Goal: Task Accomplishment & Management: Complete application form

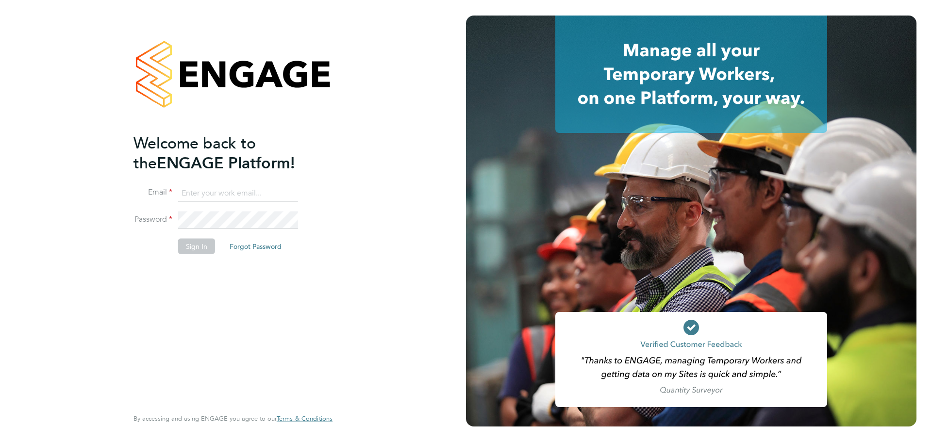
type input "[PERSON_NAME][EMAIL_ADDRESS][DOMAIN_NAME]"
click at [189, 249] on button "Sign In" at bounding box center [196, 246] width 37 height 16
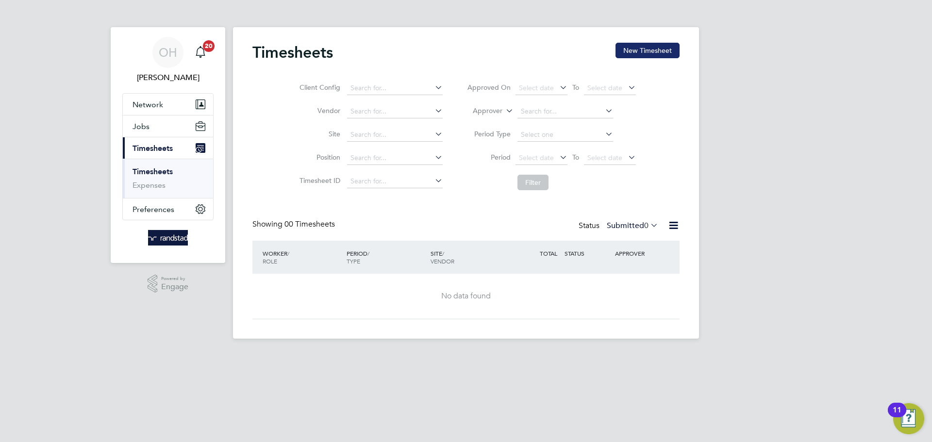
click at [641, 57] on button "New Timesheet" at bounding box center [647, 51] width 64 height 16
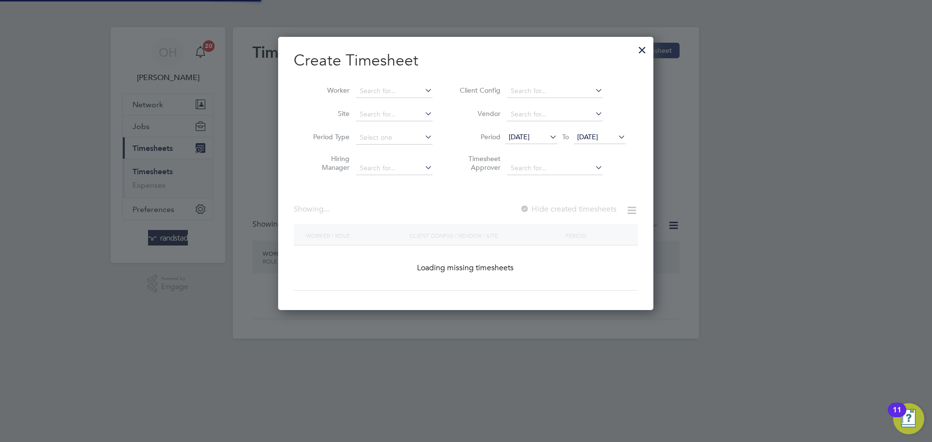
scroll to position [274, 376]
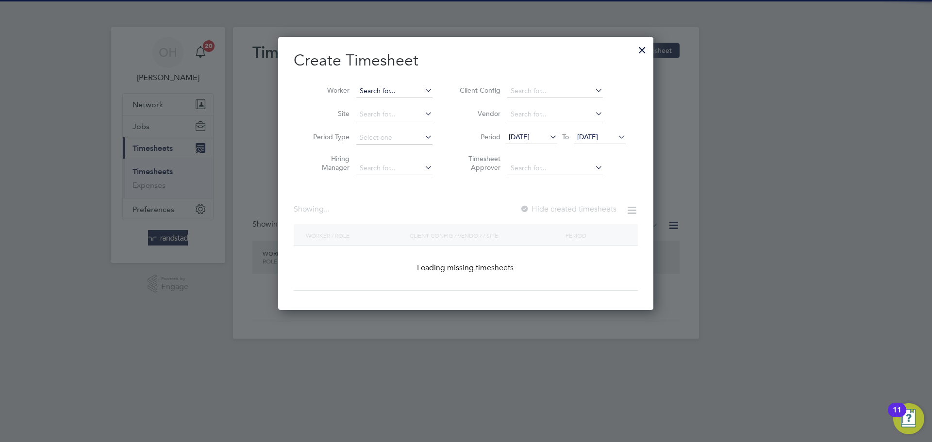
click at [397, 88] on input at bounding box center [394, 91] width 76 height 14
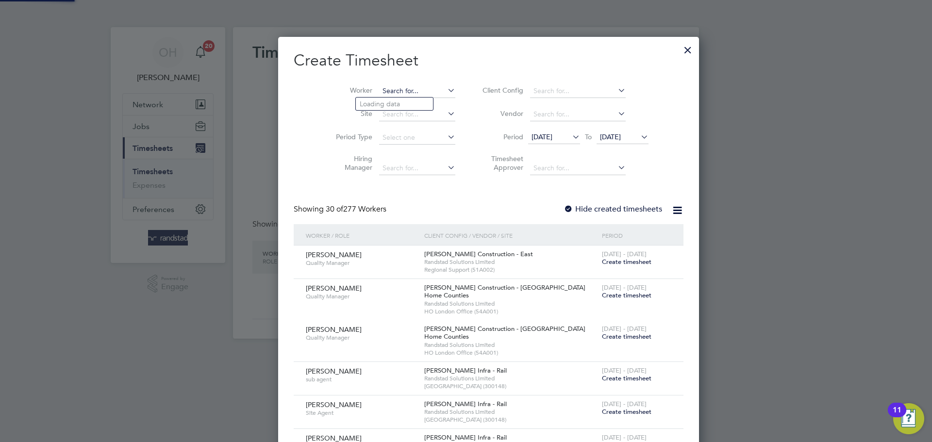
scroll to position [1799, 376]
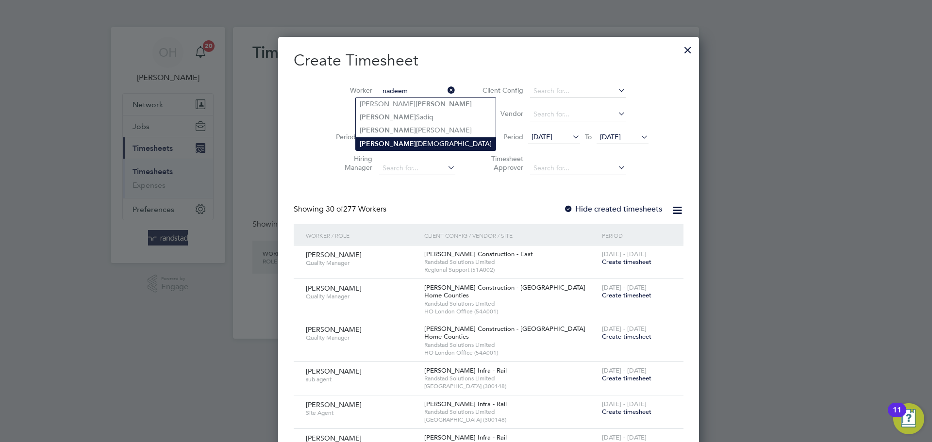
type input "Nadeem Muhammad"
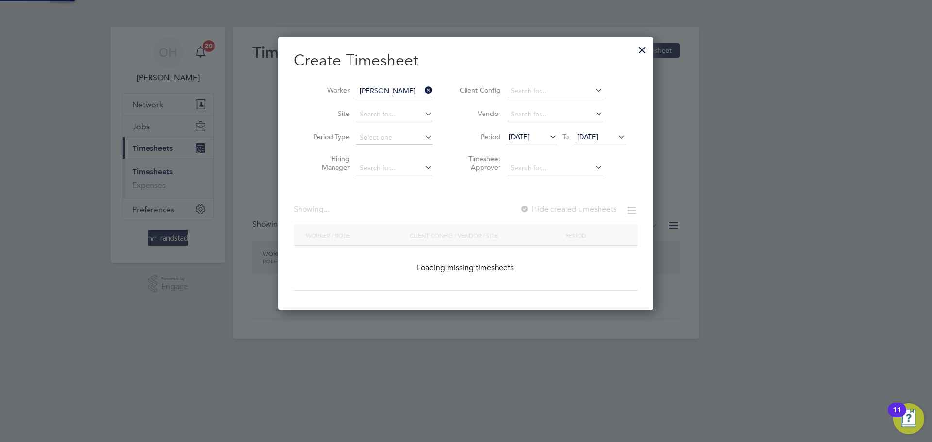
scroll to position [262, 376]
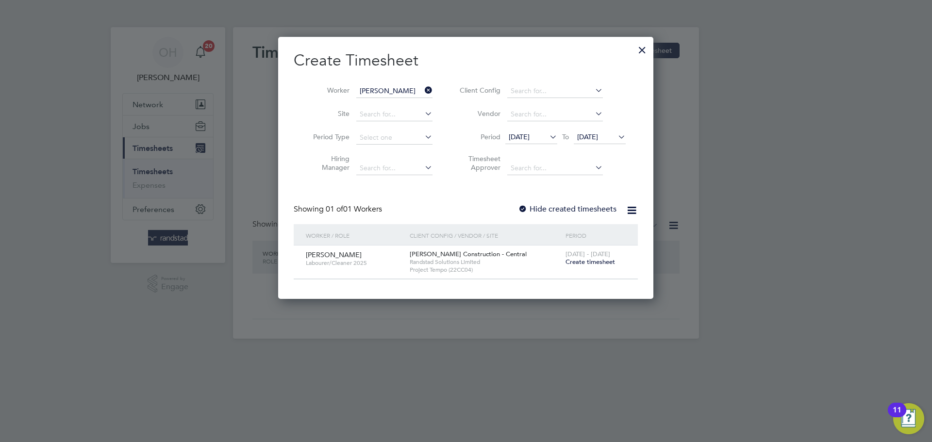
click at [596, 266] on div "20 - 26 Sep 2025 Create timesheet" at bounding box center [595, 259] width 65 height 26
click at [579, 265] on span "Create timesheet" at bounding box center [589, 262] width 49 height 8
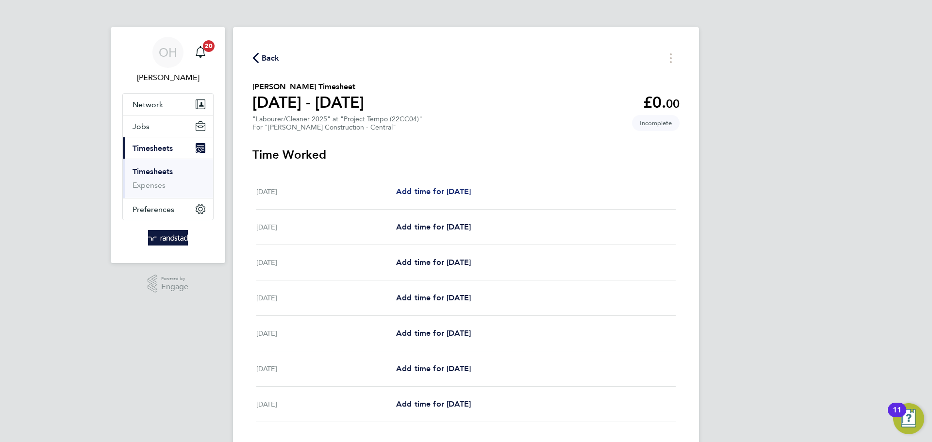
click at [406, 186] on link "Add time for Sat 20 Sep" at bounding box center [433, 192] width 75 height 12
select select "30"
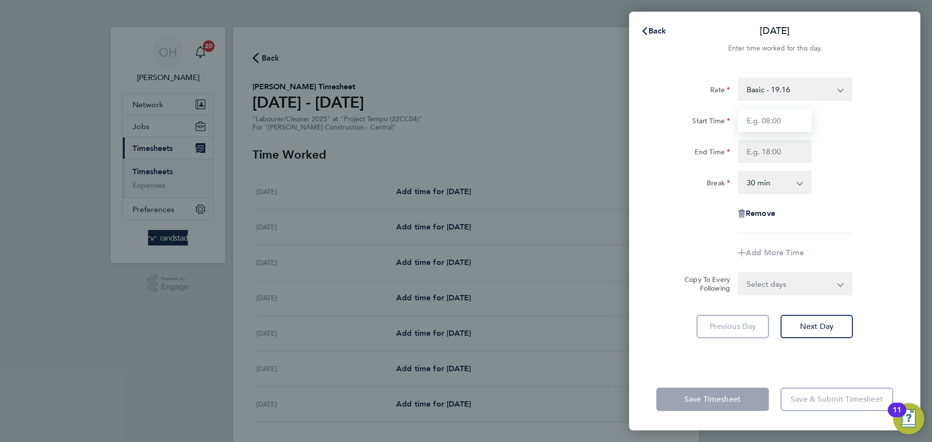
click at [755, 118] on input "Start Time" at bounding box center [775, 120] width 74 height 23
type input "07:30"
type input "18:00"
click at [856, 121] on div "Start Time 07:30" at bounding box center [774, 120] width 245 height 23
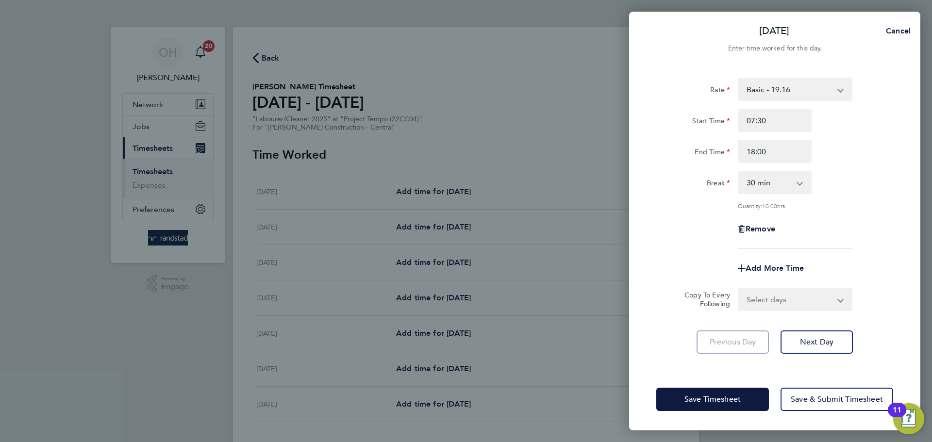
click at [784, 301] on select "Select days Day Weekday (Mon-Fri) Monday Tuesday Wednesday Thursday Friday Sund…" at bounding box center [790, 299] width 102 height 21
click at [862, 166] on div "Rate Basic - 19.16 Overtime - 27.44 Overtime 2 - 35.72 Start Time 07:30 End Tim…" at bounding box center [774, 163] width 237 height 171
click at [714, 412] on div "Save Timesheet Save & Submit Timesheet" at bounding box center [774, 399] width 291 height 62
click at [705, 393] on button "Save Timesheet" at bounding box center [712, 399] width 113 height 23
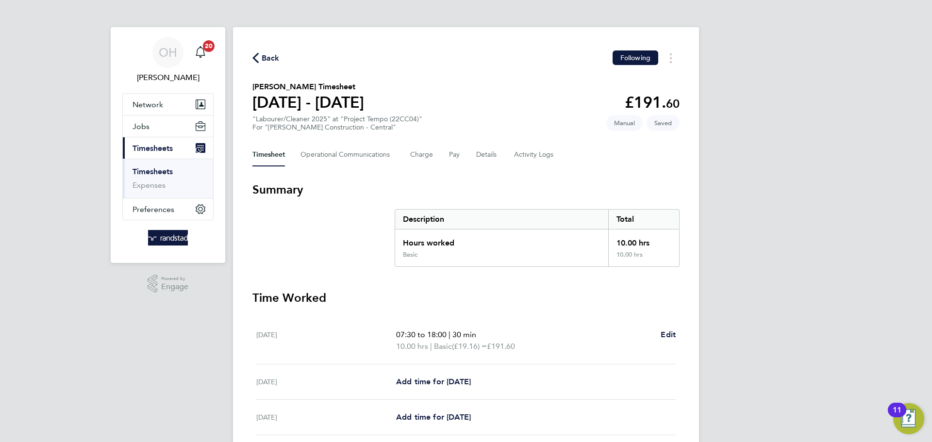
scroll to position [220, 0]
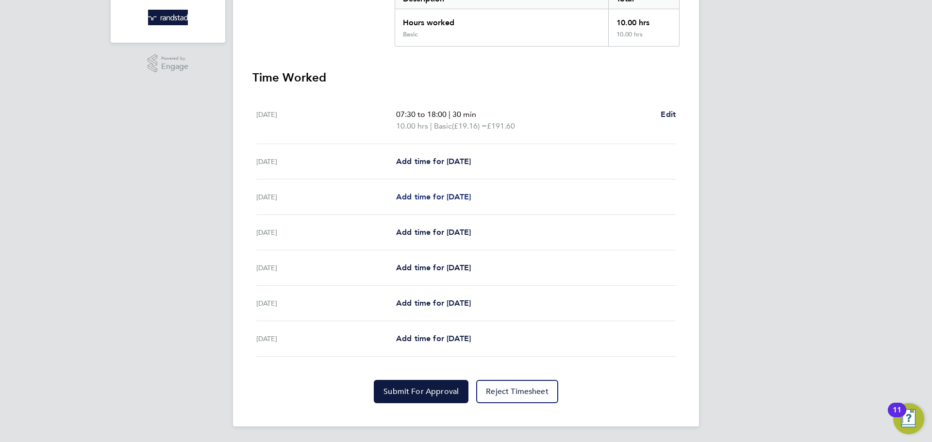
click at [405, 192] on span "Add time for Mon 22 Sep" at bounding box center [433, 196] width 75 height 9
select select "30"
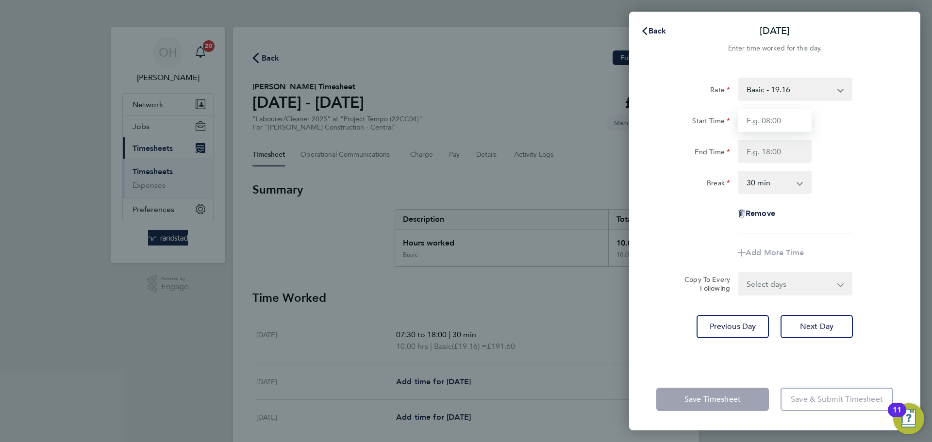
click at [765, 115] on input "Start Time" at bounding box center [775, 120] width 74 height 23
type input "07:30"
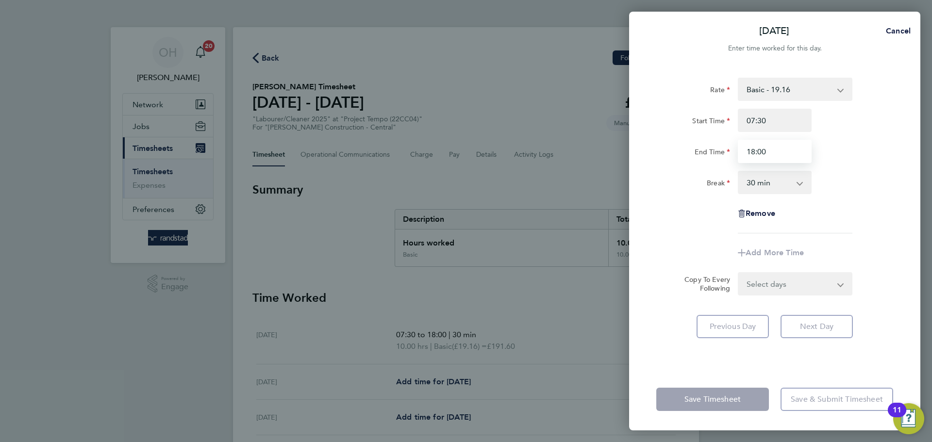
type input "18:00"
click at [852, 151] on div "End Time 18:00" at bounding box center [774, 151] width 245 height 23
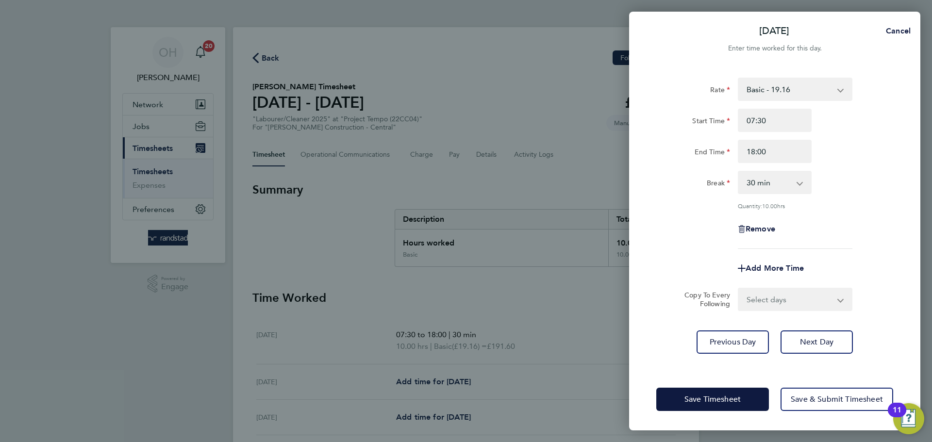
click at [776, 297] on select "Select days Day Tuesday Wednesday Thursday Friday" at bounding box center [790, 299] width 102 height 21
select select "DAY"
click at [739, 289] on select "Select days Day Tuesday Wednesday Thursday Friday" at bounding box center [790, 299] width 102 height 21
select select "2025-09-26"
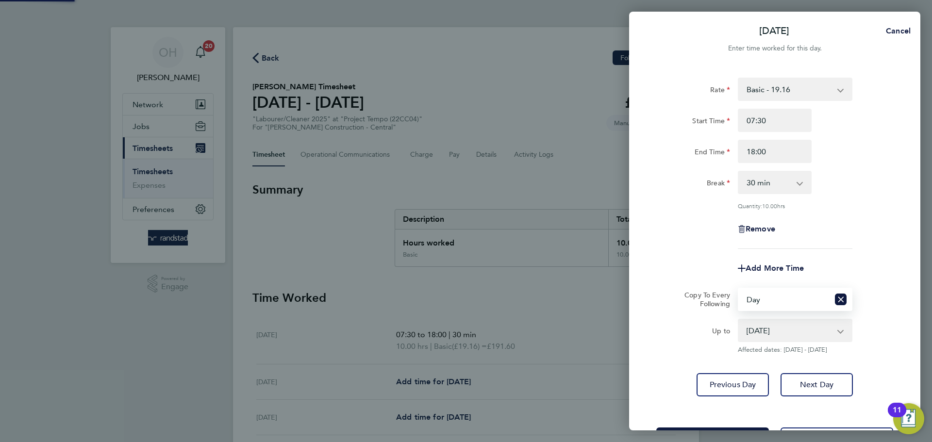
scroll to position [39, 0]
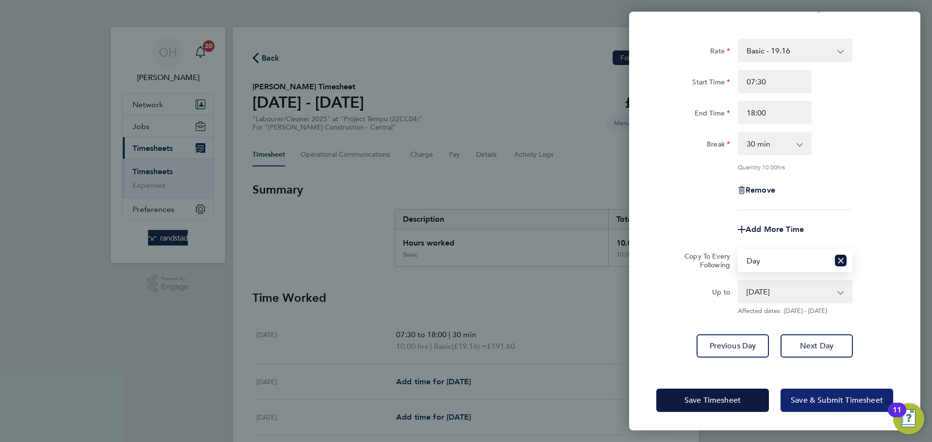
click at [799, 396] on span "Save & Submit Timesheet" at bounding box center [837, 401] width 92 height 10
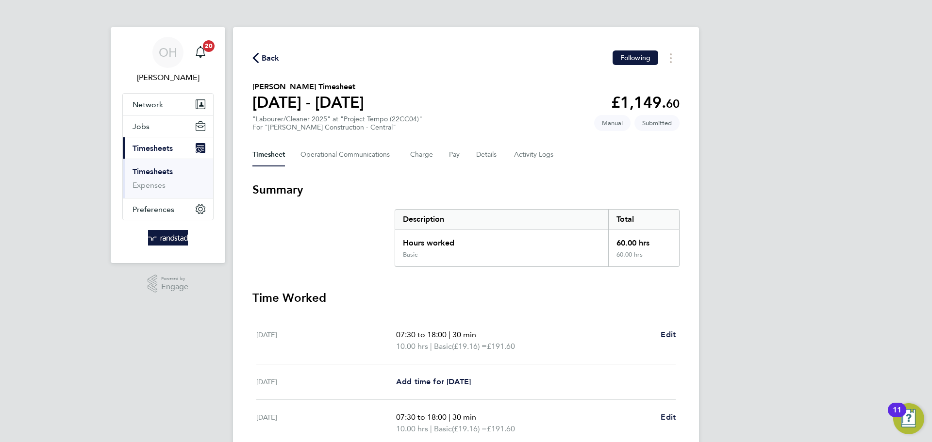
click at [265, 59] on span "Back" at bounding box center [271, 58] width 18 height 12
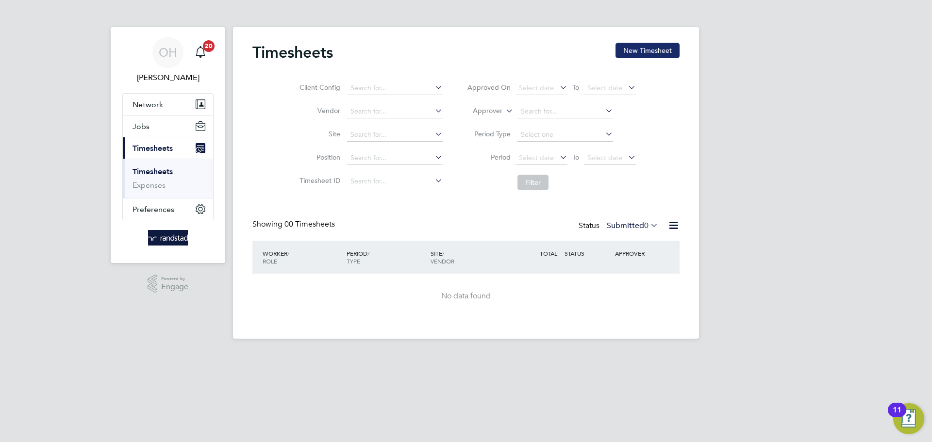
click at [656, 47] on button "New Timesheet" at bounding box center [647, 51] width 64 height 16
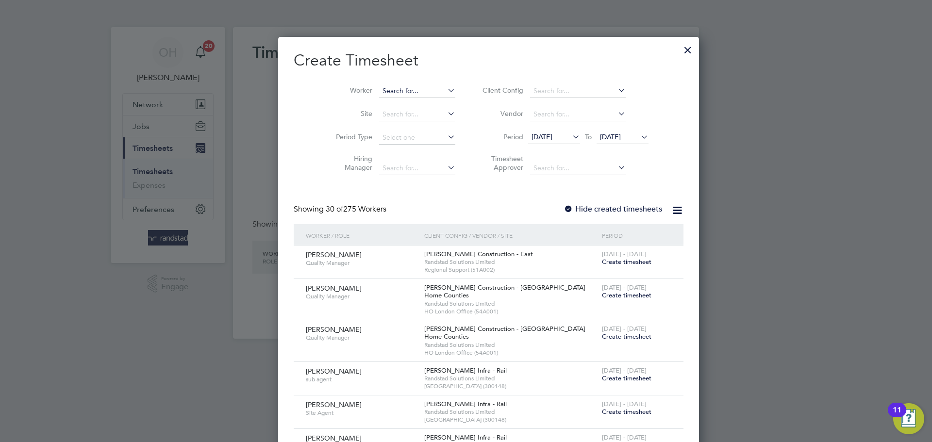
scroll to position [1799, 376]
click at [387, 90] on input at bounding box center [417, 91] width 76 height 14
type input "m"
click at [435, 100] on b "Jatta" at bounding box center [443, 104] width 16 height 8
type input "Musa Jatta"
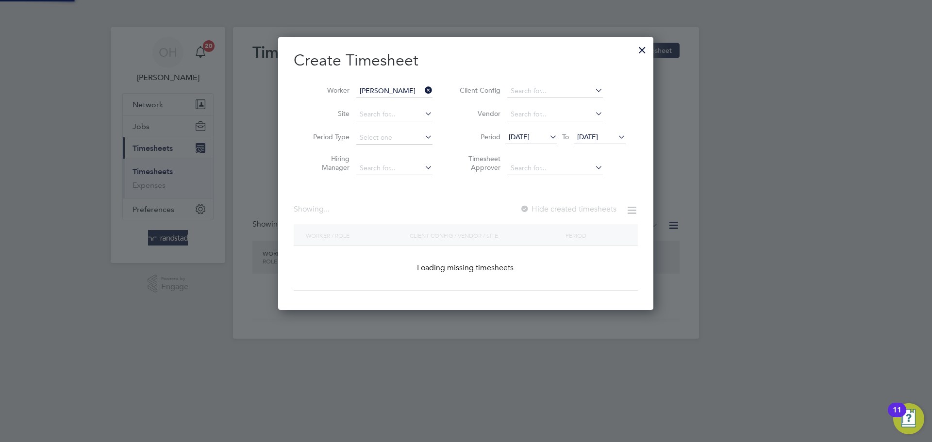
scroll to position [262, 376]
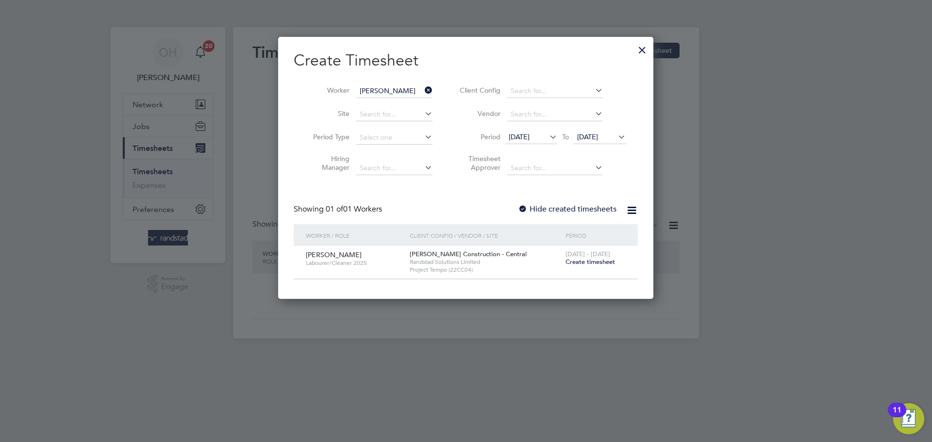
click at [603, 260] on span "Create timesheet" at bounding box center [589, 262] width 49 height 8
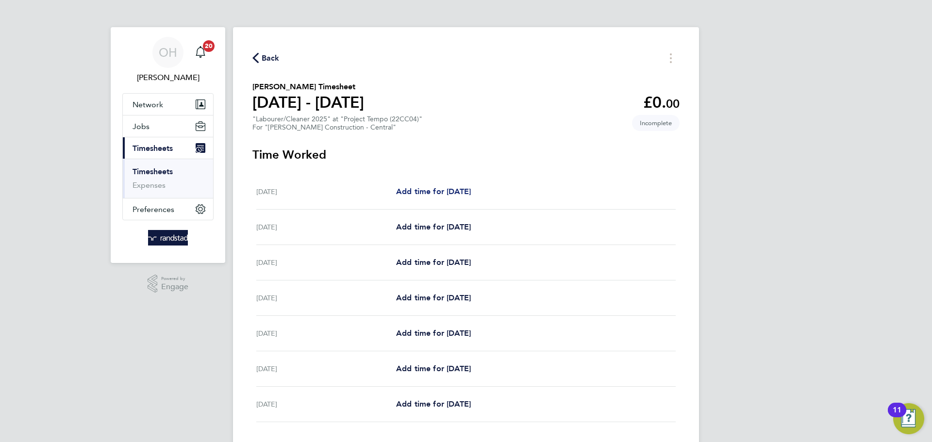
click at [438, 193] on span "Add time for Sat 20 Sep" at bounding box center [433, 191] width 75 height 9
select select "30"
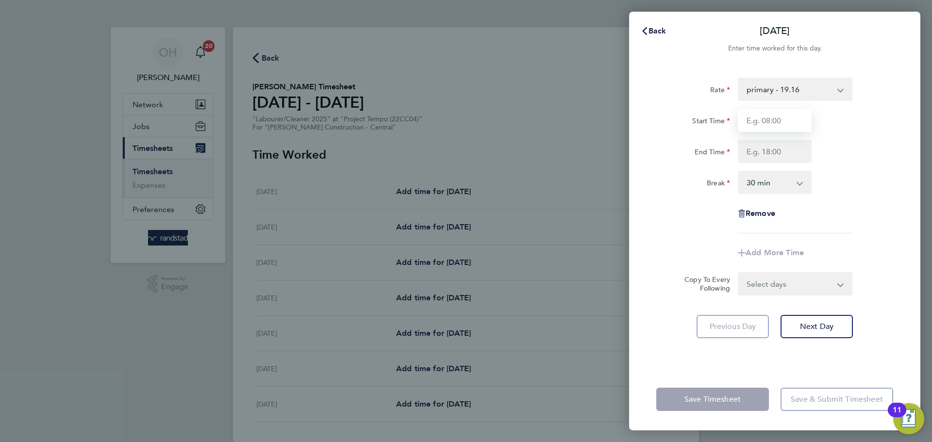
click at [775, 119] on input "Start Time" at bounding box center [775, 120] width 74 height 23
type input "07:30"
type input "18:00"
click at [891, 169] on div "Rate primary - 19.16 OT1 - 27.81 OT2 - 36.21 Start Time 07:30 End Time 18:00 Br…" at bounding box center [774, 156] width 237 height 156
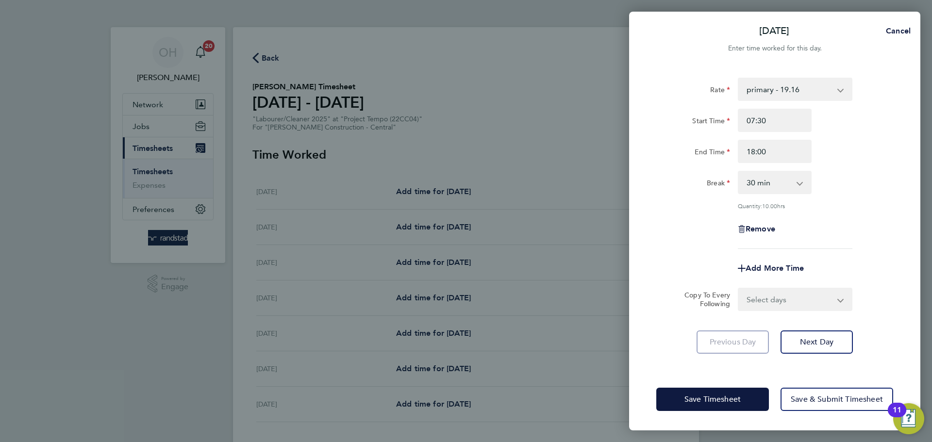
click at [797, 294] on select "Select days Day Weekday (Mon-Fri) Monday Tuesday Wednesday Thursday Friday Sund…" at bounding box center [790, 299] width 102 height 21
click at [839, 220] on div "Remove" at bounding box center [774, 228] width 245 height 23
click at [699, 395] on span "Save Timesheet" at bounding box center [712, 400] width 56 height 10
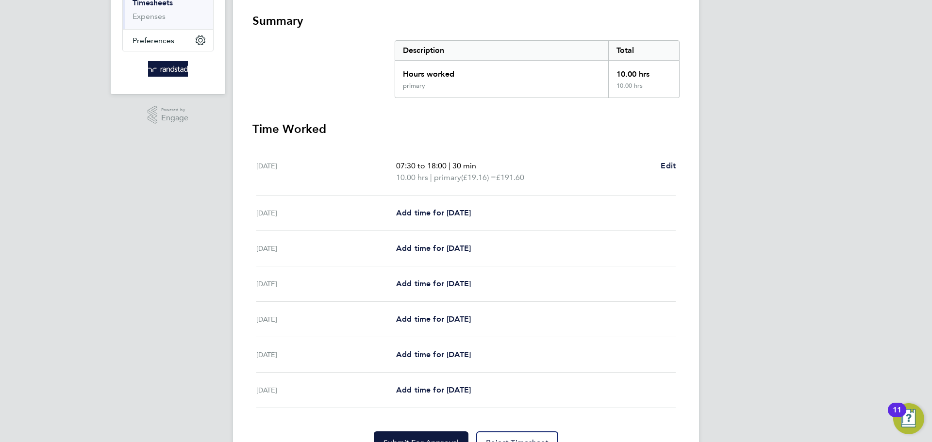
scroll to position [201, 0]
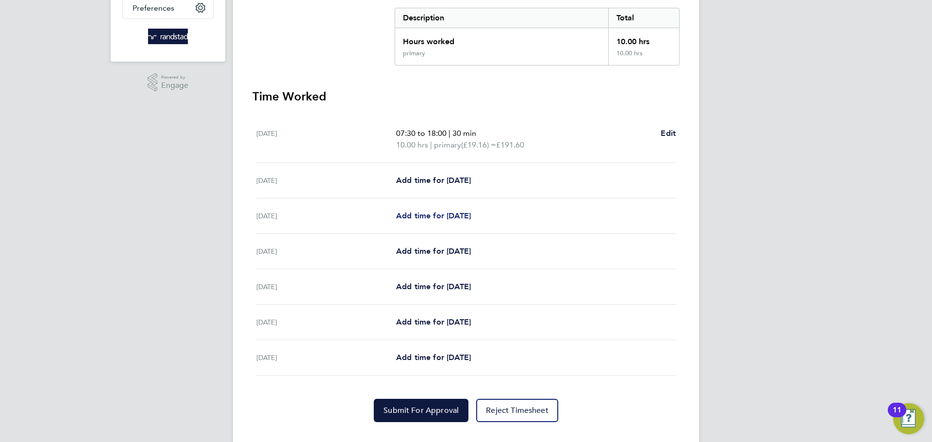
click at [440, 217] on span "Add time for Mon 22 Sep" at bounding box center [433, 215] width 75 height 9
select select "30"
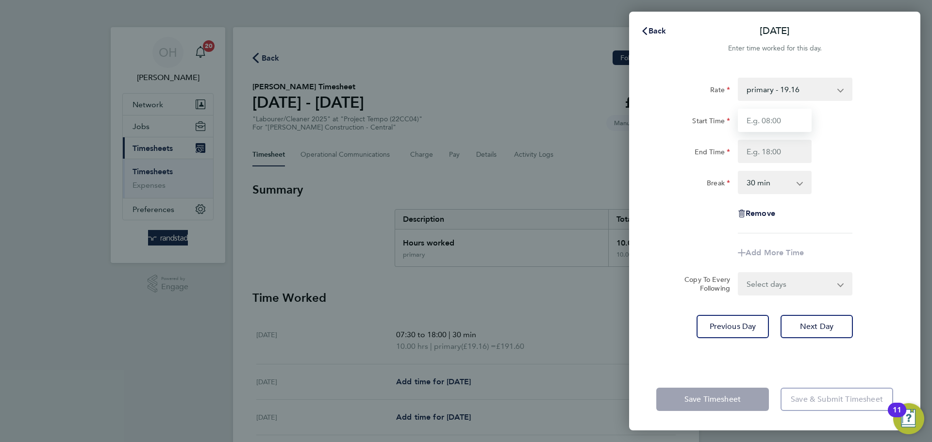
click at [760, 123] on input "Start Time" at bounding box center [775, 120] width 74 height 23
type input "07:30"
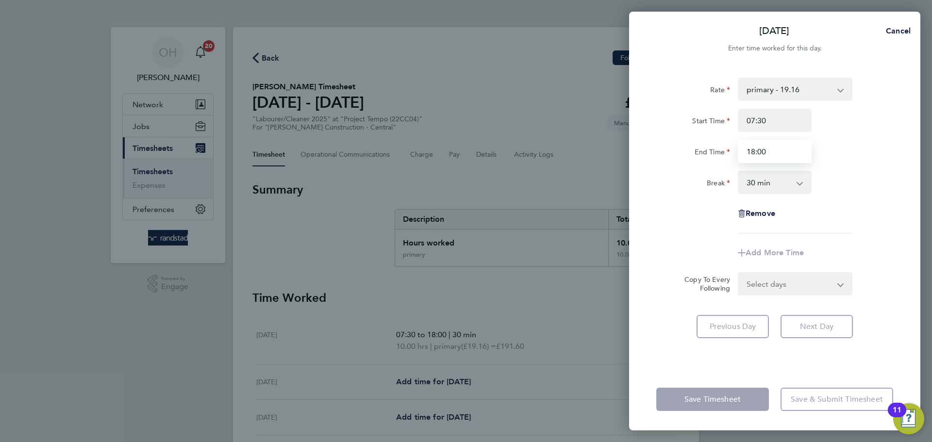
type input "18:00"
click at [908, 200] on div "Rate primary - 19.16 OT1 - 27.81 OT2 - 36.21 Start Time 07:30 End Time 18:00 Br…" at bounding box center [774, 217] width 291 height 302
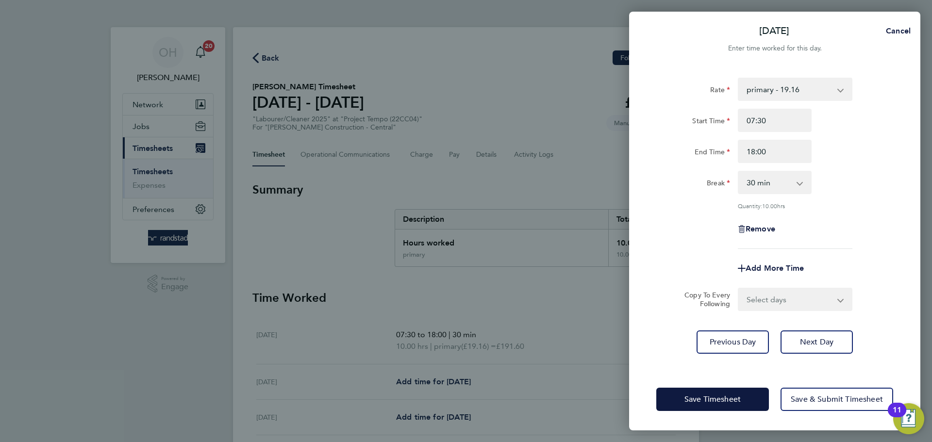
click at [811, 297] on select "Select days Day Tuesday Wednesday Thursday Friday" at bounding box center [790, 299] width 102 height 21
select select "DAY"
click at [739, 289] on select "Select days Day Tuesday Wednesday Thursday Friday" at bounding box center [790, 299] width 102 height 21
select select "2025-09-26"
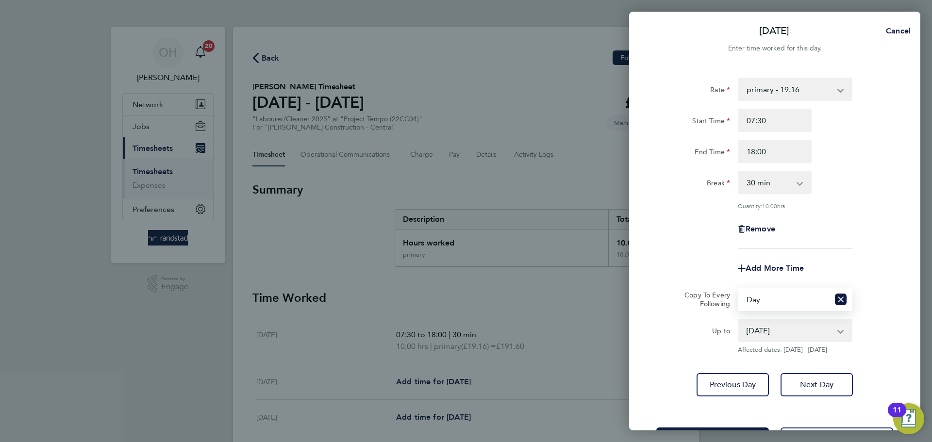
scroll to position [39, 0]
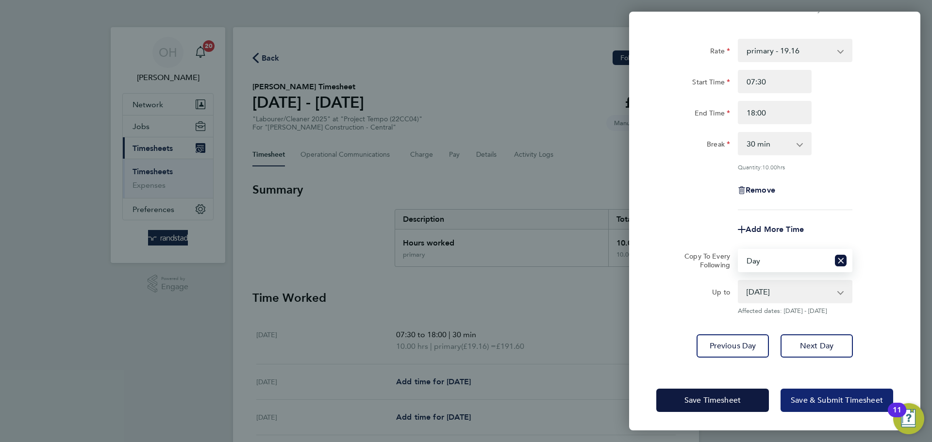
click at [795, 397] on span "Save & Submit Timesheet" at bounding box center [837, 401] width 92 height 10
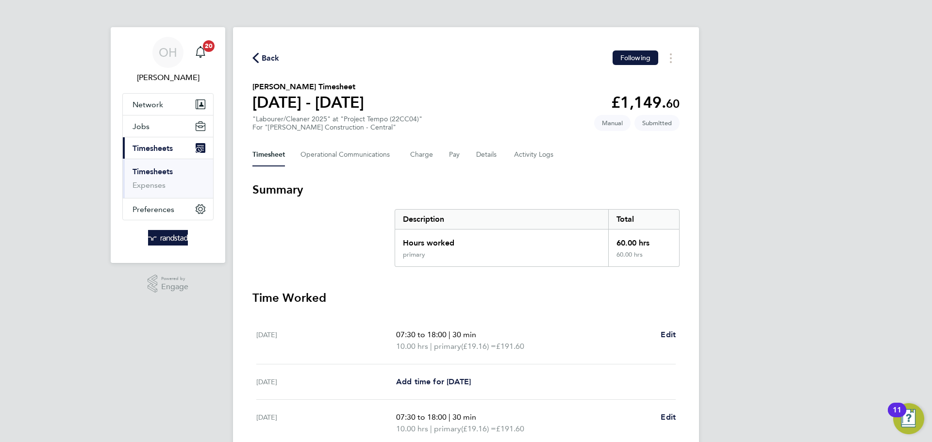
click at [266, 60] on span "Back" at bounding box center [271, 58] width 18 height 12
